Goal: Transaction & Acquisition: Download file/media

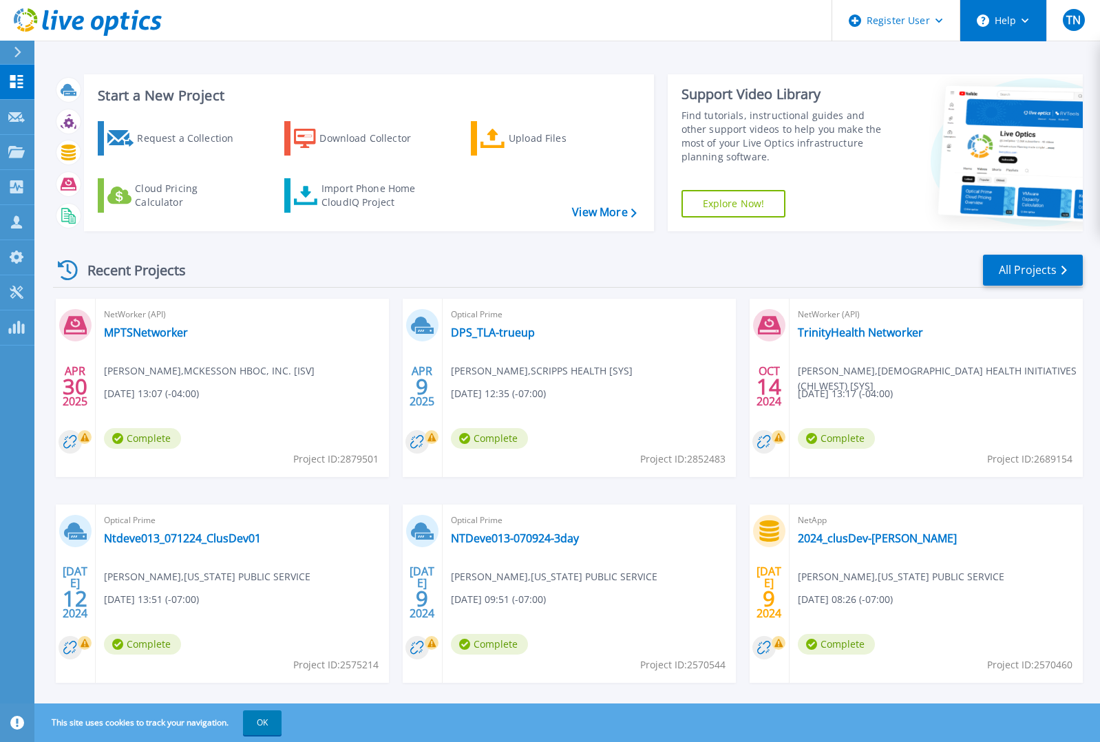
click at [1009, 14] on button "Help" at bounding box center [1003, 20] width 86 height 41
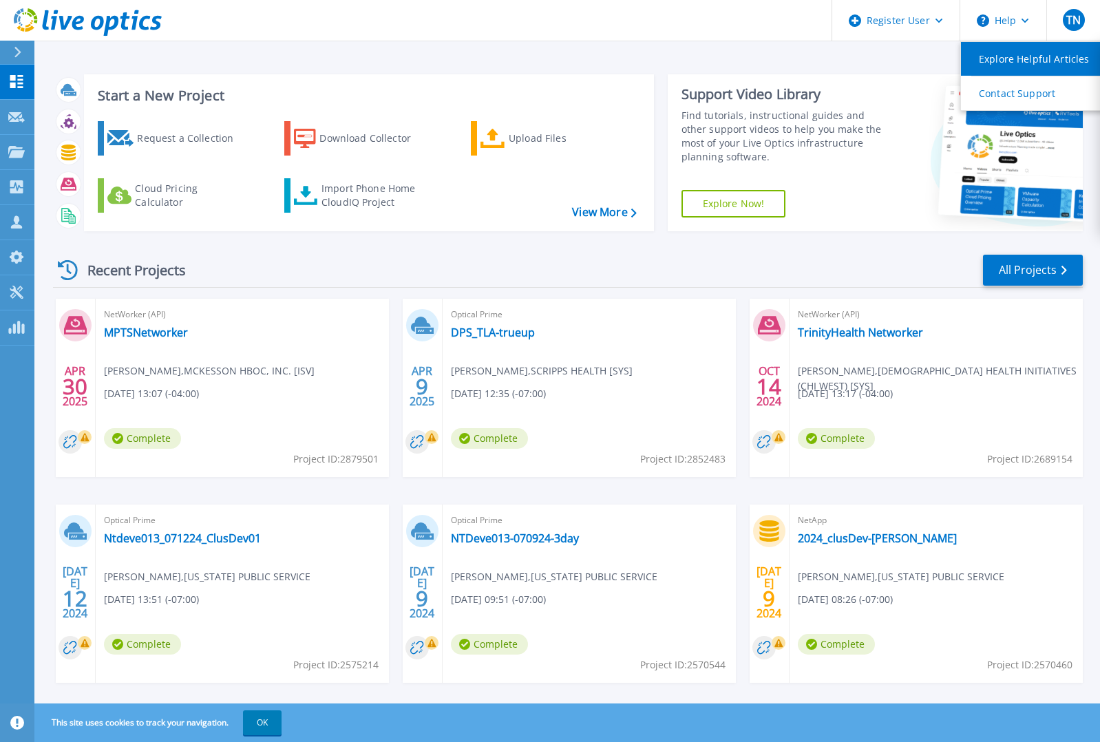
click at [1017, 57] on link "Explore Helpful Articles" at bounding box center [1037, 59] width 153 height 34
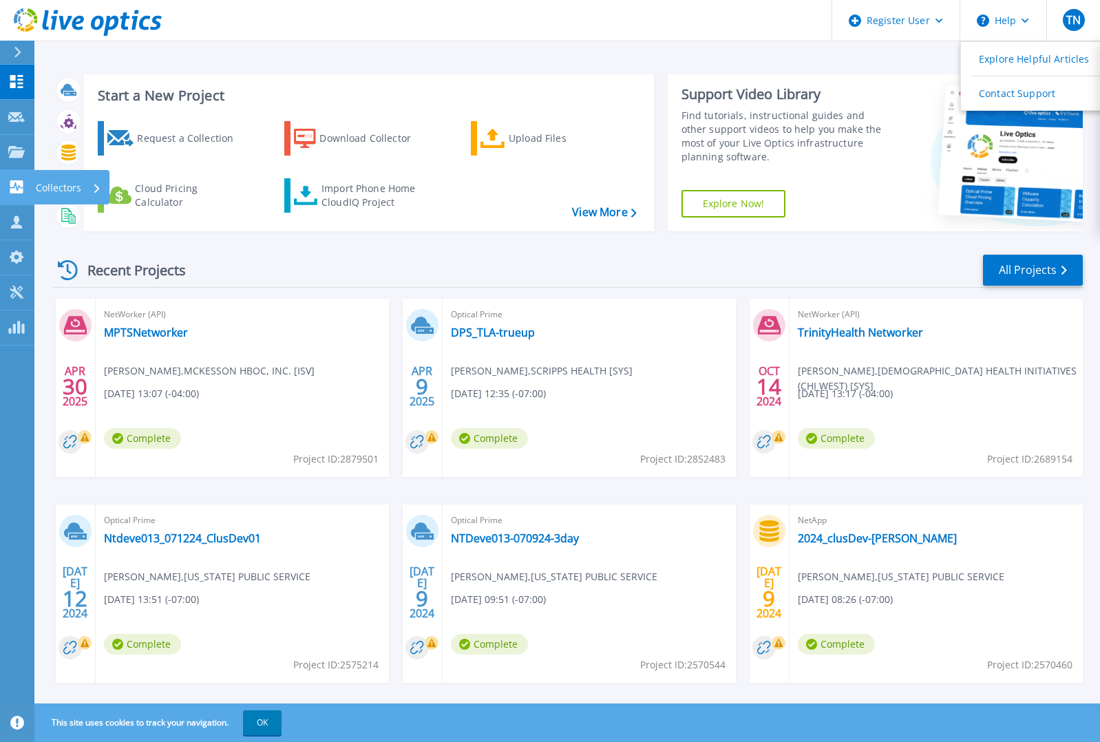
click at [16, 182] on icon at bounding box center [16, 186] width 13 height 13
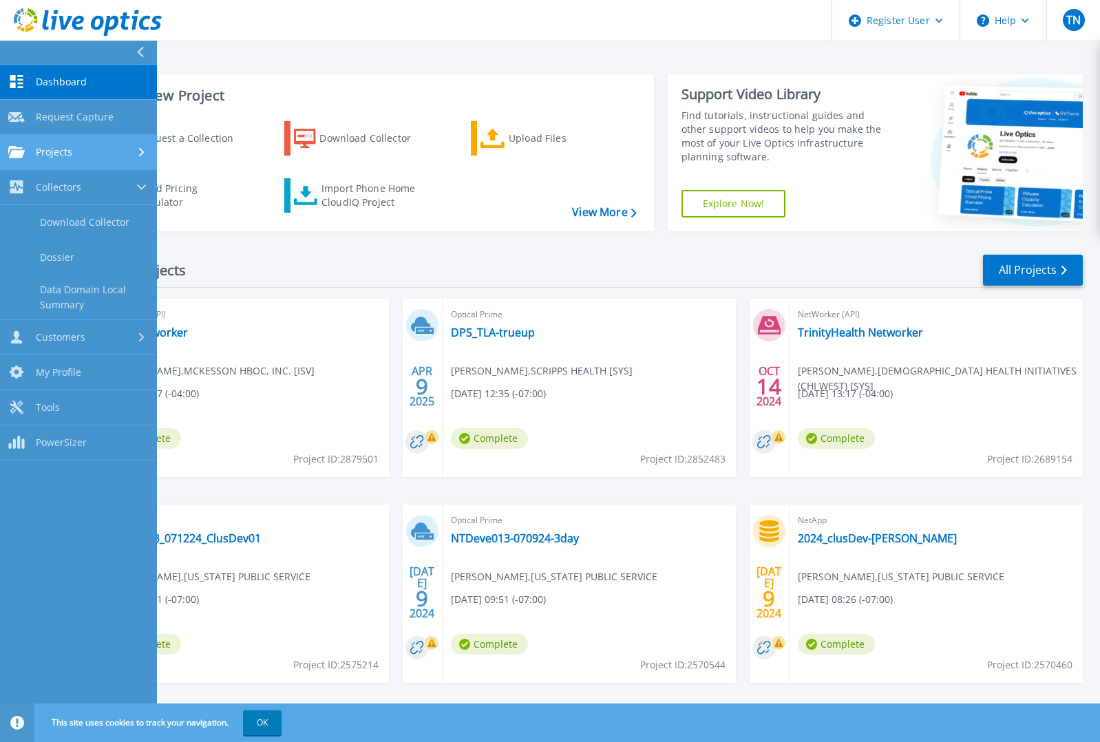
click at [78, 159] on link "Projects Projects" at bounding box center [78, 152] width 157 height 35
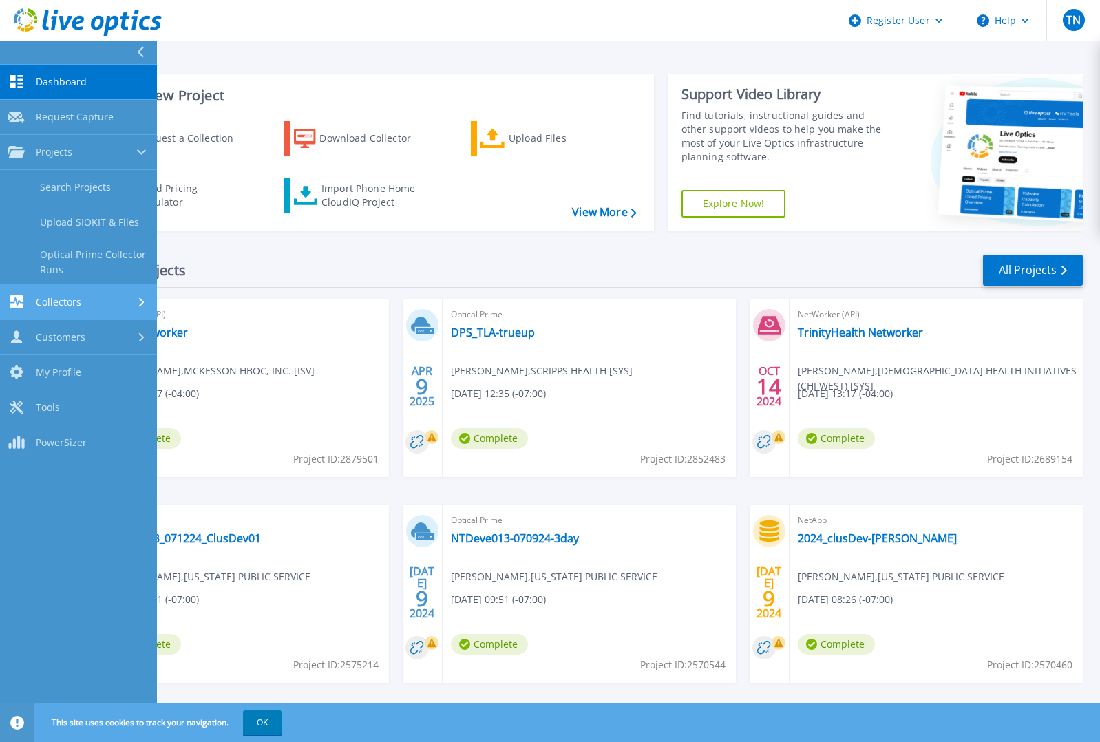
click at [83, 298] on div "Collectors" at bounding box center [78, 301] width 140 height 13
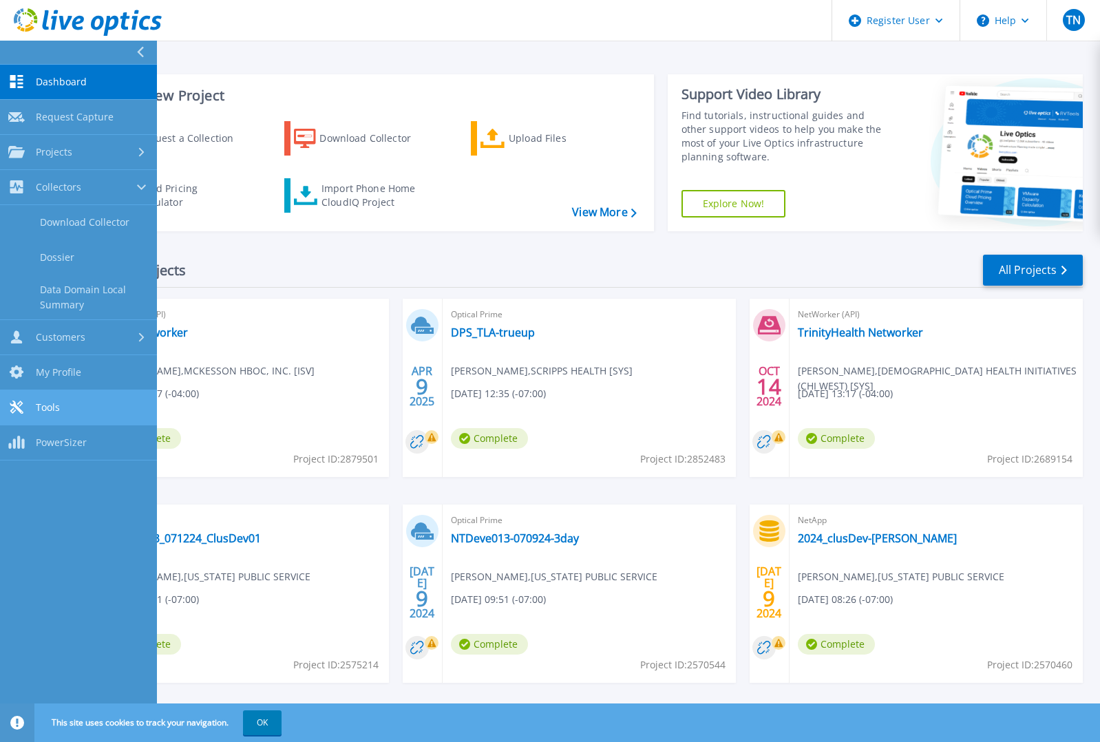
click at [81, 398] on link "Tools Tools" at bounding box center [78, 407] width 157 height 35
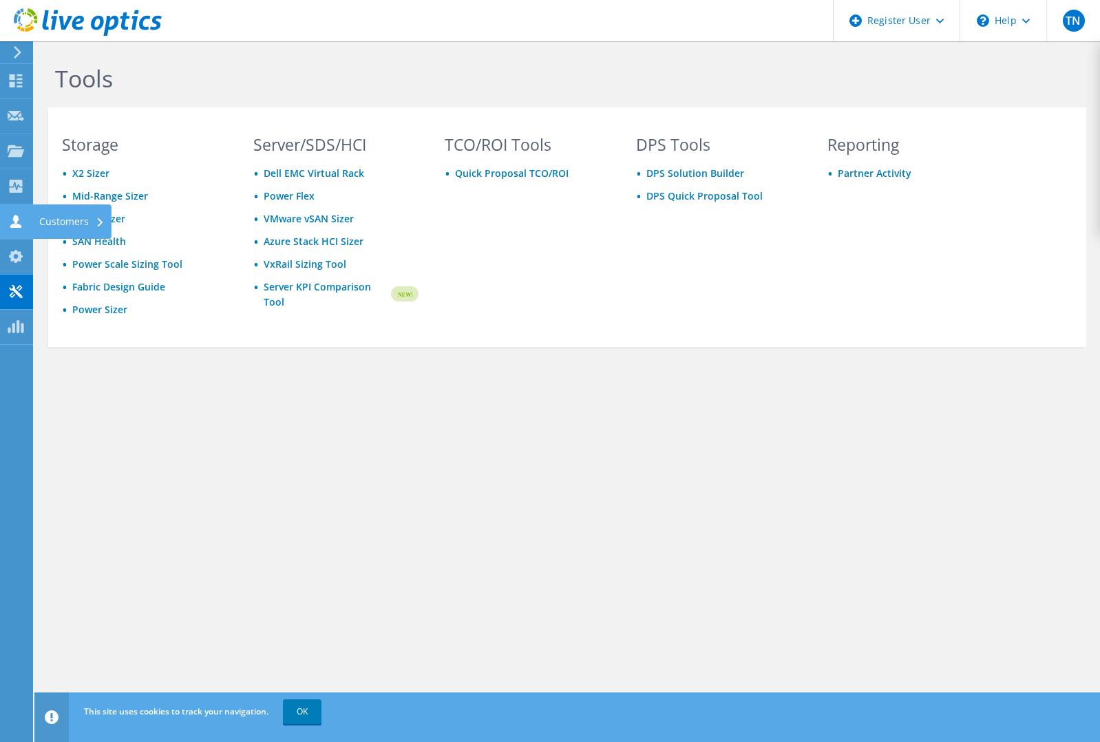
click at [17, 226] on use at bounding box center [15, 221] width 11 height 13
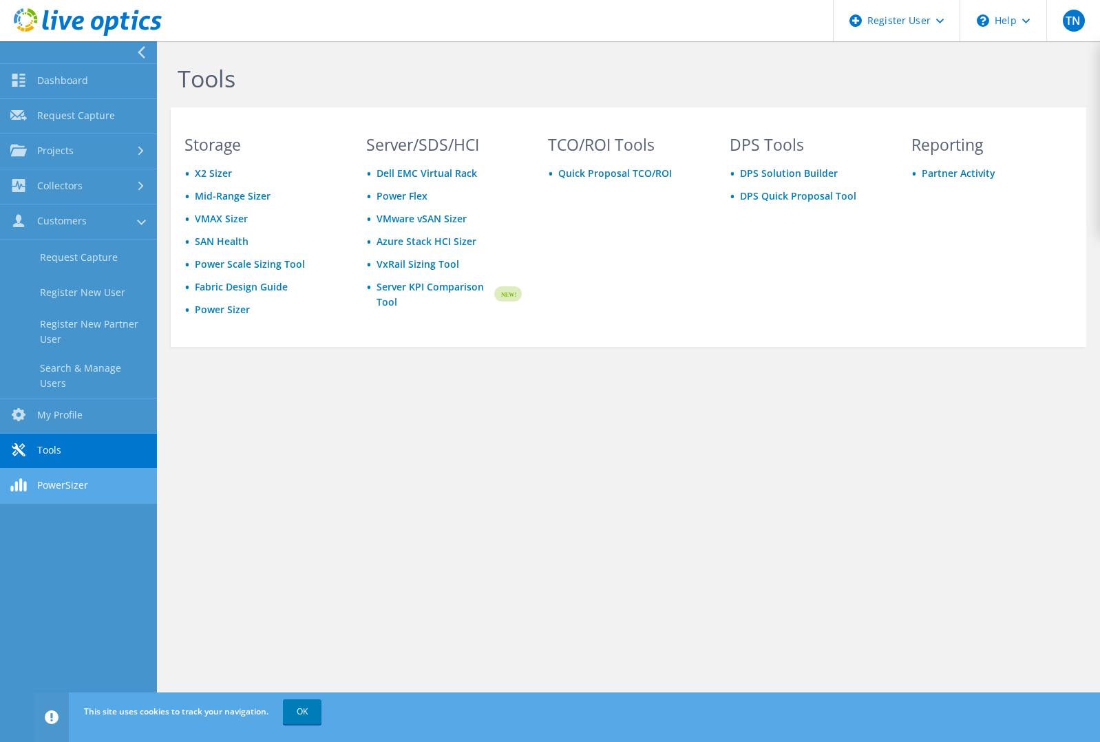
click at [58, 483] on link "PowerSizer" at bounding box center [78, 486] width 157 height 35
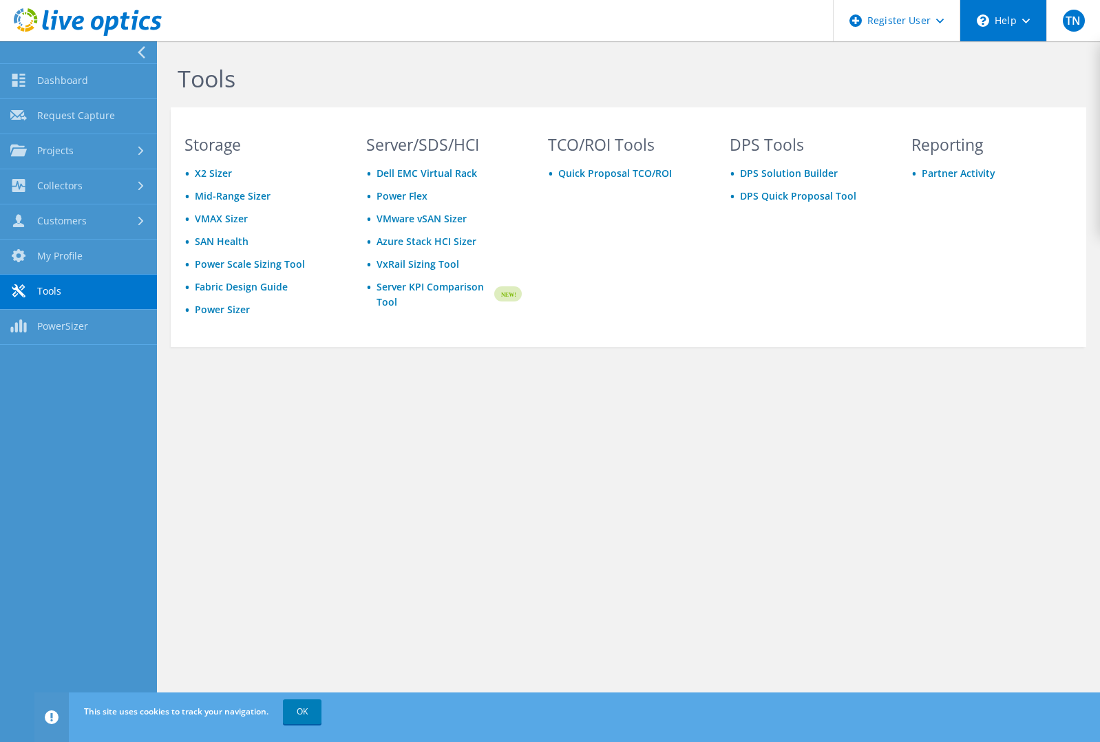
click at [1012, 28] on div "\n Help" at bounding box center [1002, 20] width 87 height 41
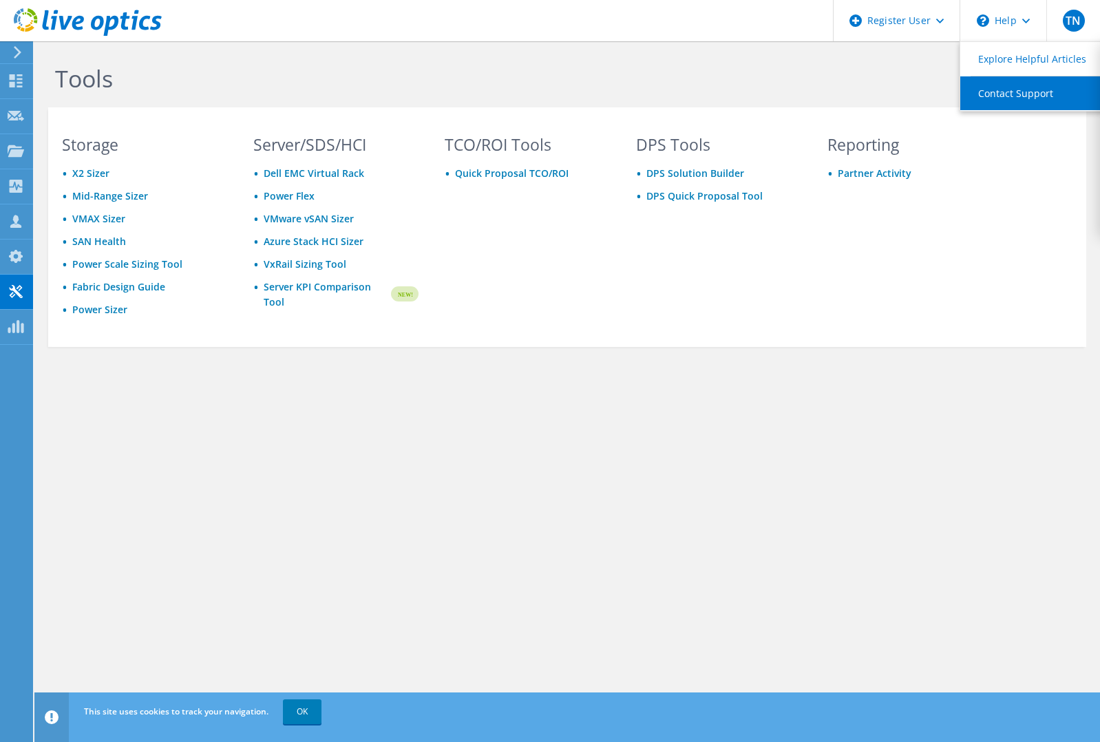
click at [1014, 102] on link "Contact Support" at bounding box center [1036, 93] width 153 height 34
click at [1014, 52] on link "Explore Helpful Articles" at bounding box center [1036, 59] width 153 height 34
click at [20, 50] on icon at bounding box center [17, 52] width 10 height 12
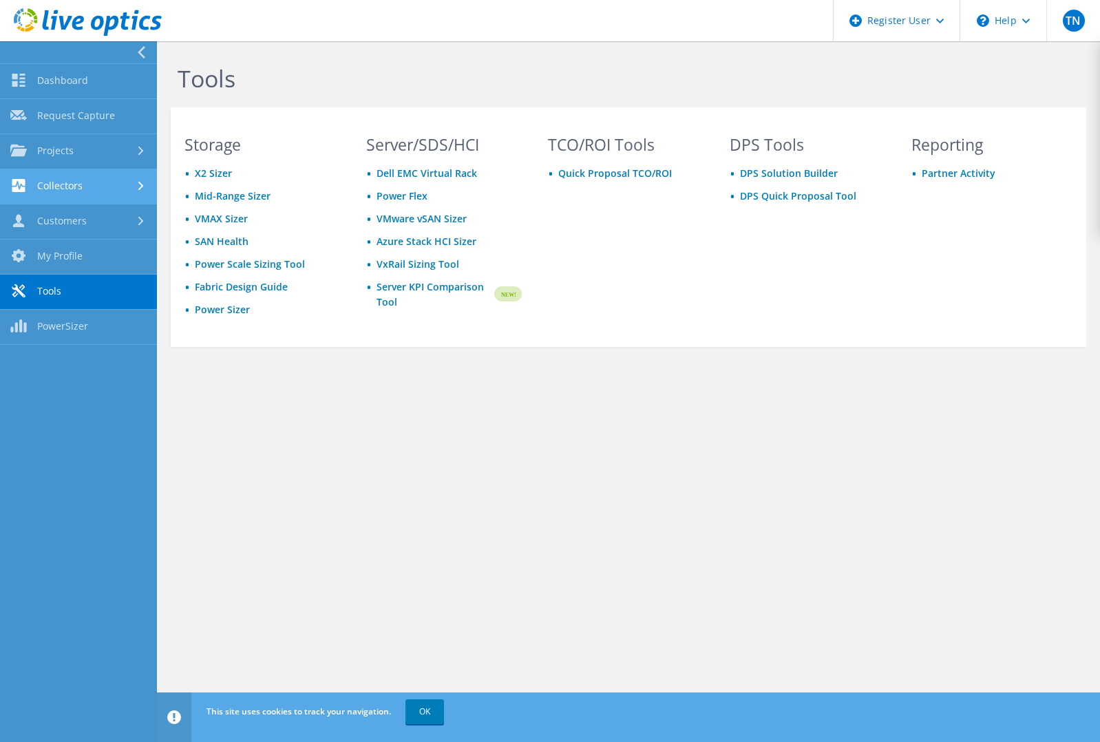
click at [76, 186] on link "Collectors" at bounding box center [78, 186] width 157 height 35
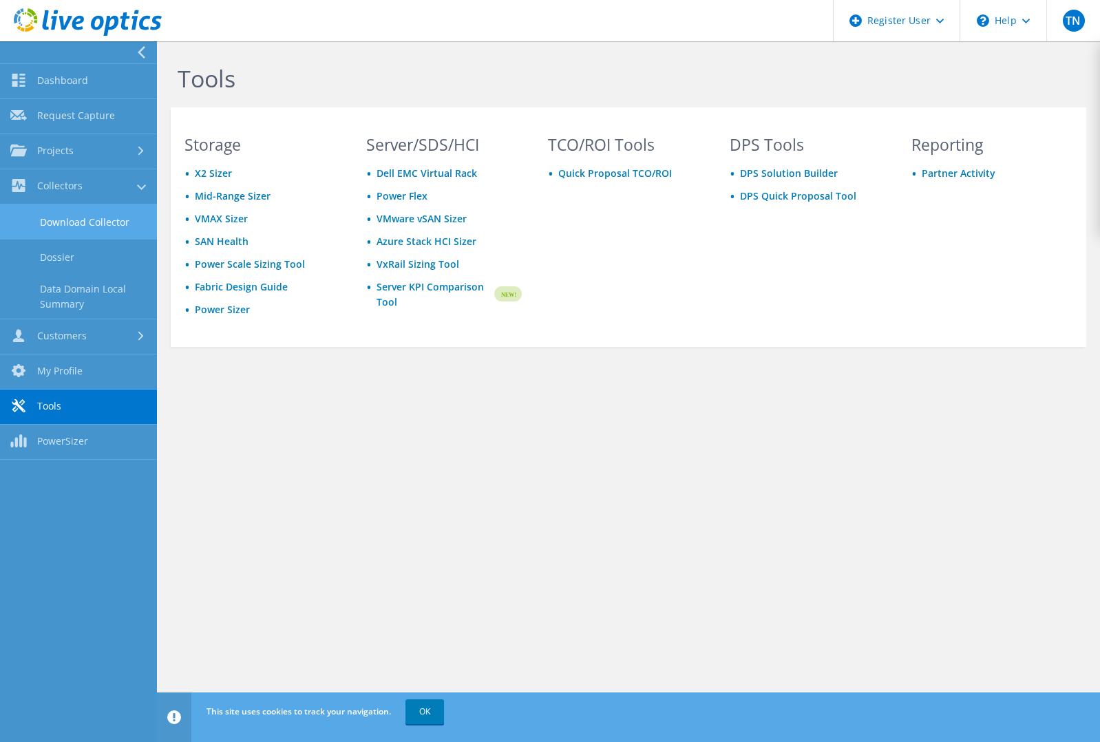
click at [72, 226] on link "Download Collector" at bounding box center [78, 221] width 157 height 35
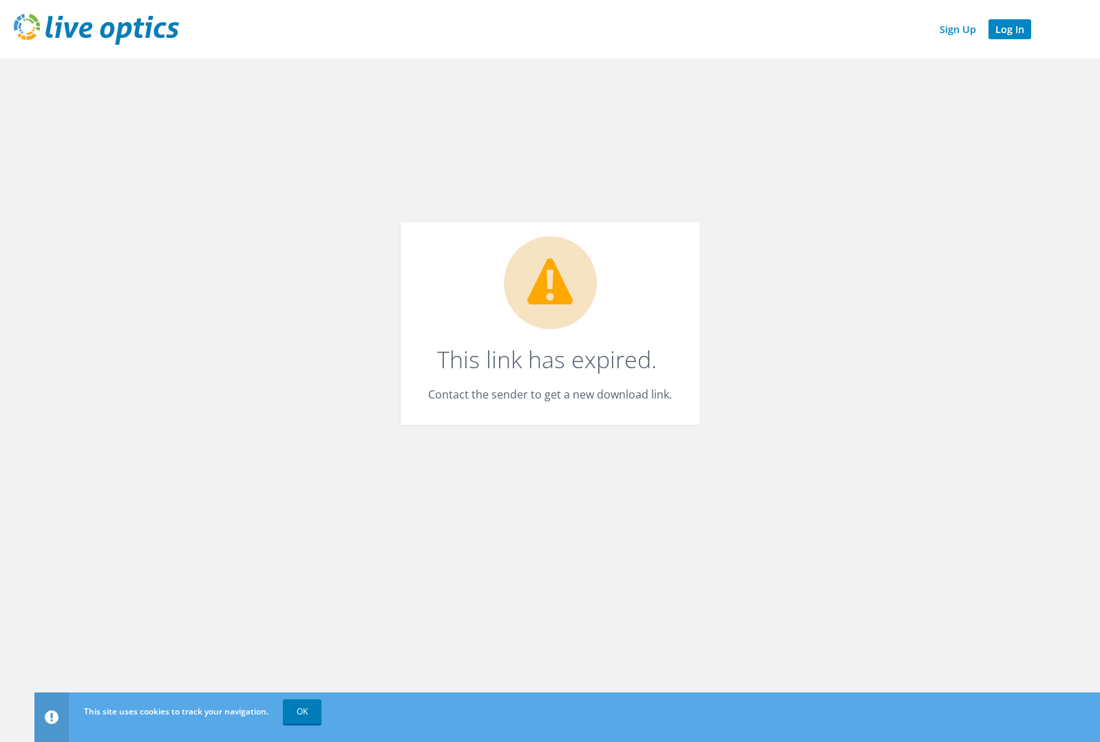
click at [1000, 28] on link "Log In" at bounding box center [1009, 29] width 43 height 20
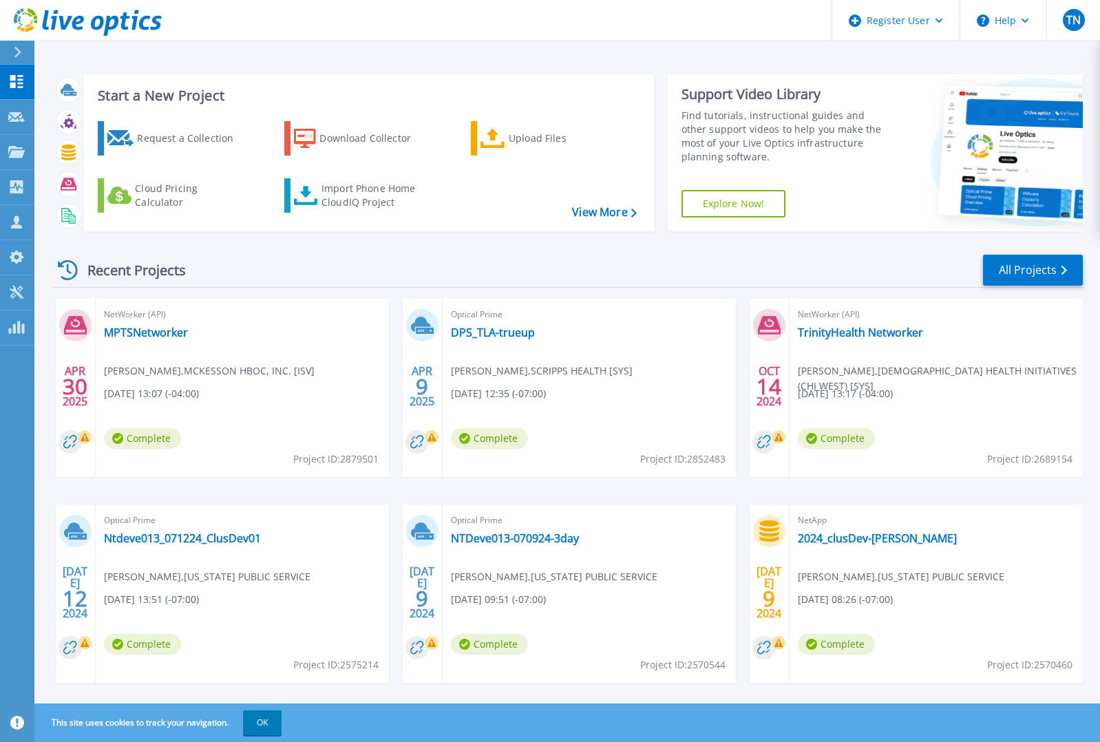
click at [22, 51] on div at bounding box center [23, 52] width 22 height 23
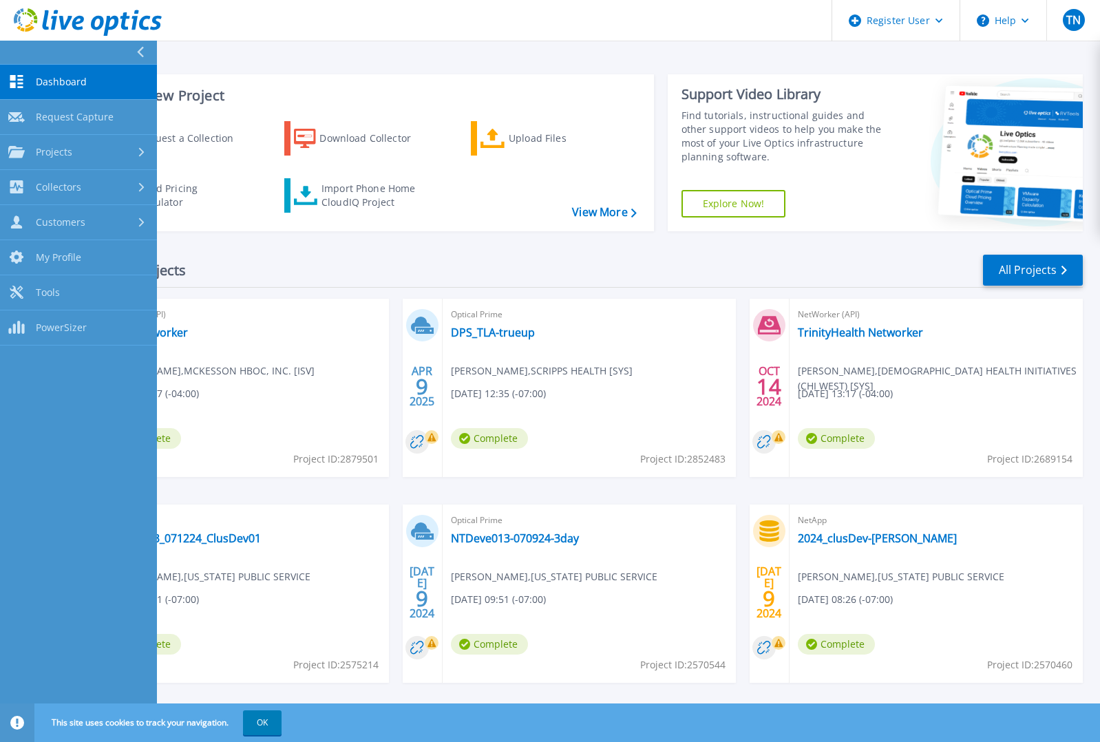
click at [499, 255] on div "Recent Projects All Projects" at bounding box center [567, 270] width 1029 height 34
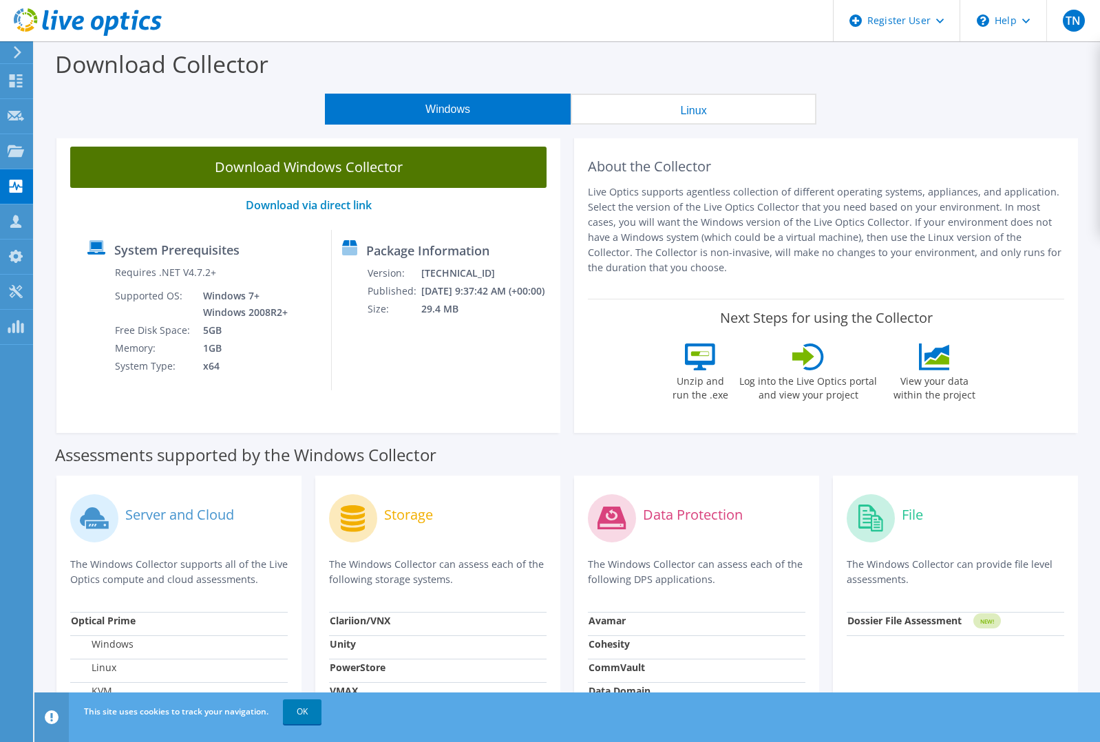
click at [334, 173] on link "Download Windows Collector" at bounding box center [308, 167] width 476 height 41
